Goal: Task Accomplishment & Management: Complete application form

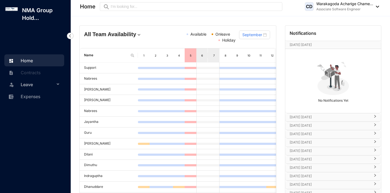
click at [51, 84] on span "Leave" at bounding box center [38, 84] width 34 height 11
click at [49, 98] on link "Leave Requests" at bounding box center [33, 97] width 34 height 5
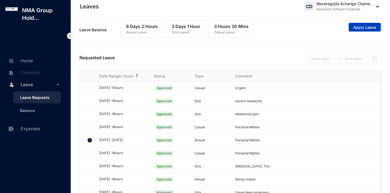
click at [368, 26] on span "Apply Leave" at bounding box center [364, 27] width 23 height 5
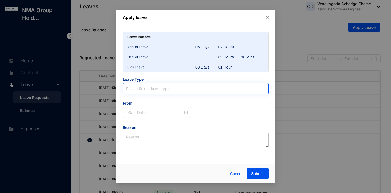
click at [172, 93] on input "search" at bounding box center [195, 88] width 139 height 10
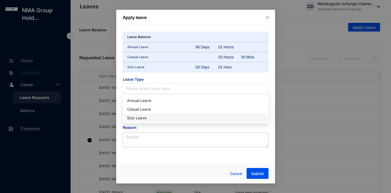
click at [174, 118] on div "Sick Leave" at bounding box center [195, 118] width 137 height 6
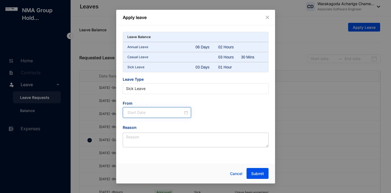
click at [161, 117] on div at bounding box center [157, 112] width 69 height 11
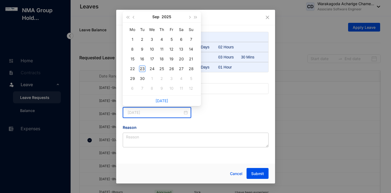
type input "[DATE]"
click at [141, 68] on div "23" at bounding box center [142, 68] width 7 height 7
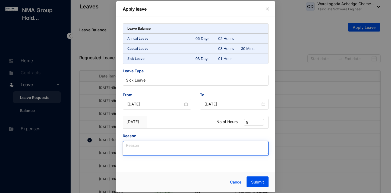
click at [199, 150] on textarea "Reason" at bounding box center [196, 148] width 146 height 15
type textarea "S"
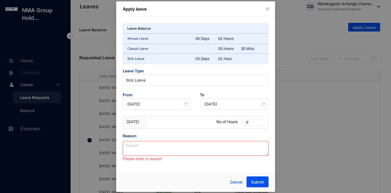
paste textarea "additional day of rest to recover fully"
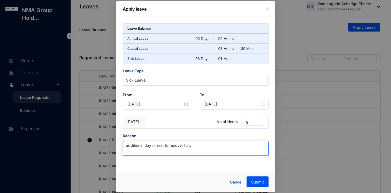
click at [190, 147] on textarea "additional day of rest to recover fully" at bounding box center [196, 148] width 146 height 15
click at [128, 145] on textarea "additional day of rest to recover" at bounding box center [196, 148] width 146 height 15
type textarea "Additional day of rest to recover"
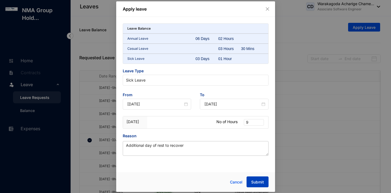
click at [262, 182] on span "Submit" at bounding box center [257, 181] width 13 height 5
